Goal: Use online tool/utility: Utilize a website feature to perform a specific function

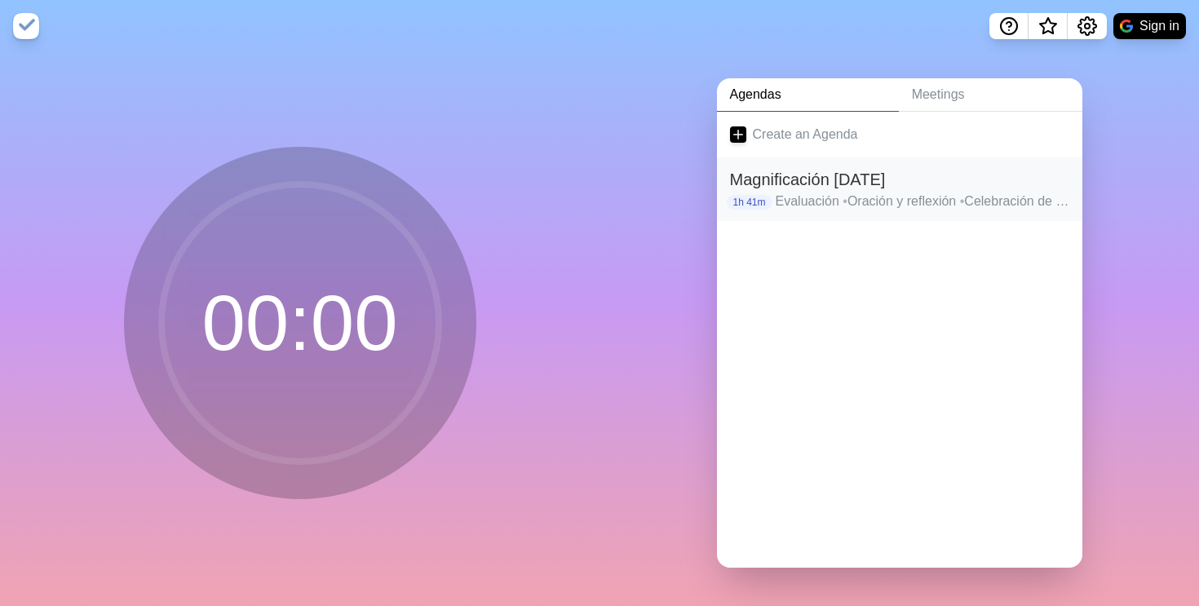
click at [860, 175] on h2 "Magnificación [DATE]" at bounding box center [899, 179] width 339 height 24
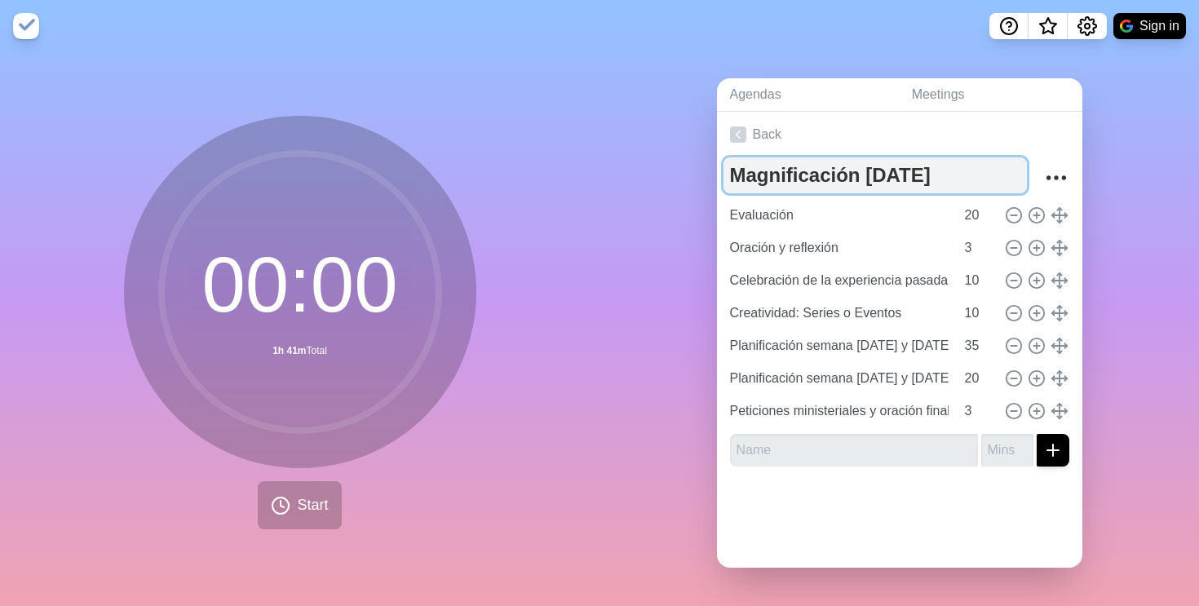
click at [867, 175] on textarea "Magnificación [DATE]" at bounding box center [874, 175] width 303 height 36
type textarea "Magnificación [DATE]"
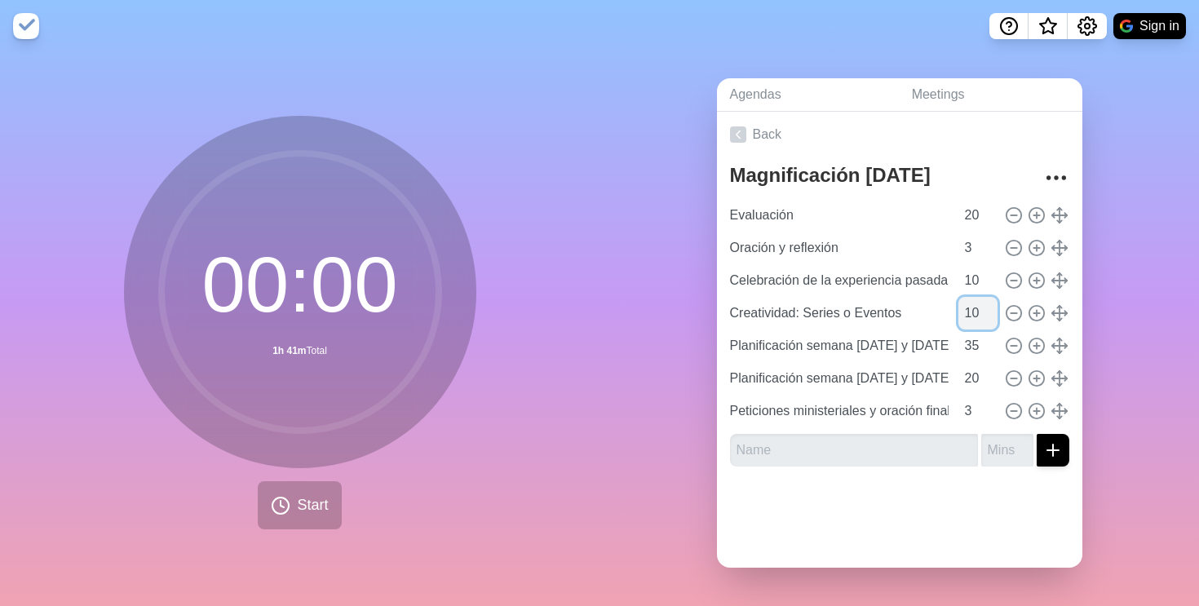
click at [975, 310] on input "10" at bounding box center [977, 313] width 39 height 33
type input "1"
type input "30"
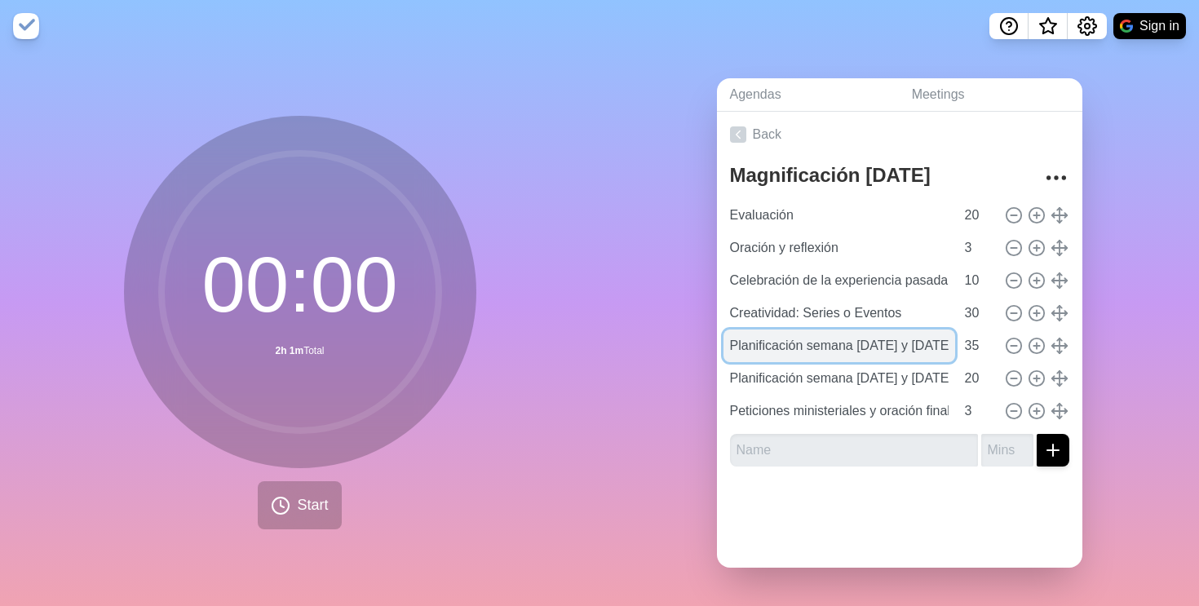
click at [865, 340] on input "Planificación semana [DATE] y [DATE]" at bounding box center [839, 346] width 232 height 33
type input "Planificación semana [DATE] y [DATE]"
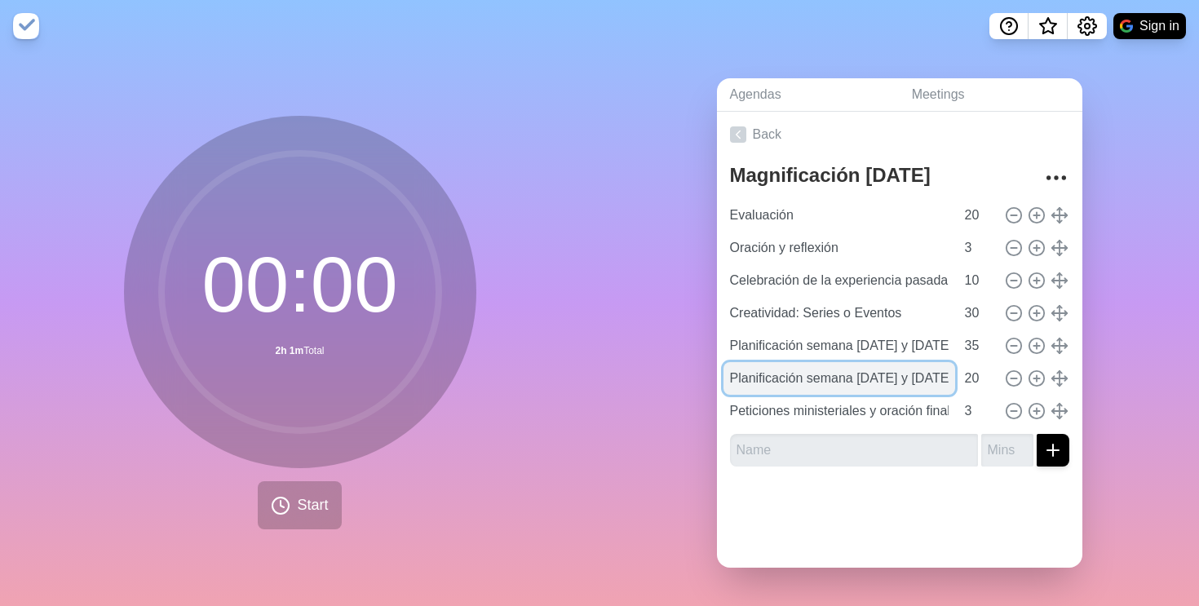
click at [869, 381] on input "Planificación semana [DATE] y [DATE][PERSON_NAME]" at bounding box center [839, 378] width 232 height 33
click at [922, 377] on input "Planificación semana [DATE] y [DATE][PERSON_NAME]" at bounding box center [839, 378] width 232 height 33
type input "Planificación semana [DATE] y [DATE]"
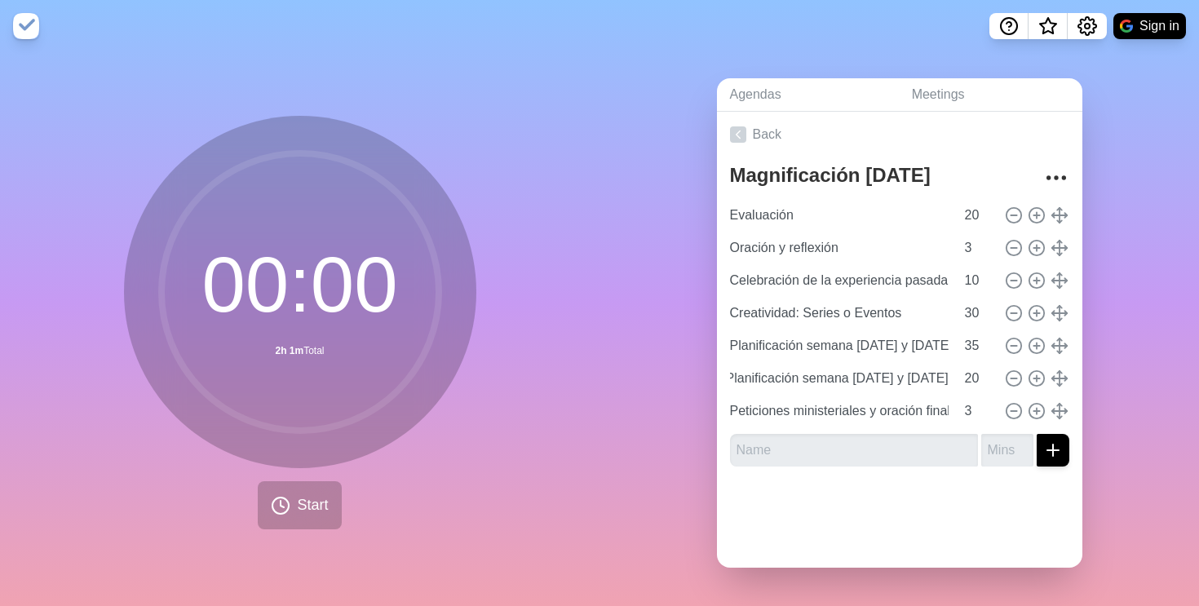
click at [651, 480] on div "Agendas Meetings Back Magnificación [DATE] Evaluación 20 Oración y reflexión 3 …" at bounding box center [898, 329] width 599 height 554
click at [977, 210] on input "20" at bounding box center [977, 215] width 39 height 33
type input "2"
type input "30"
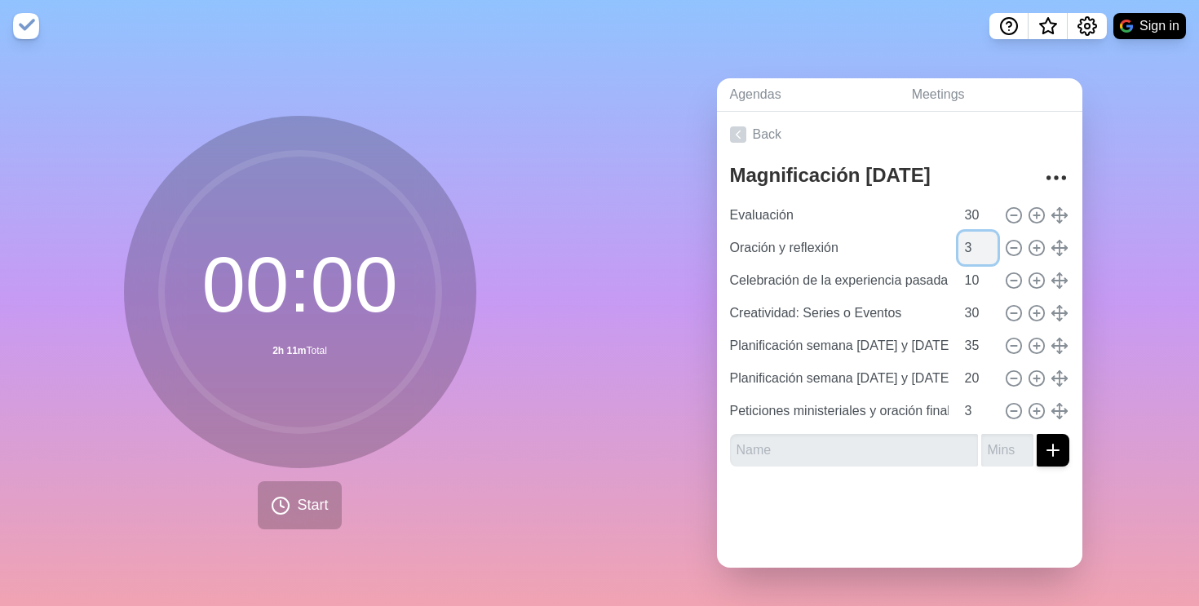
click at [972, 246] on input "3" at bounding box center [977, 248] width 39 height 33
type input "5"
click at [929, 509] on div at bounding box center [899, 512] width 365 height 65
